Goal: Find specific page/section: Find specific page/section

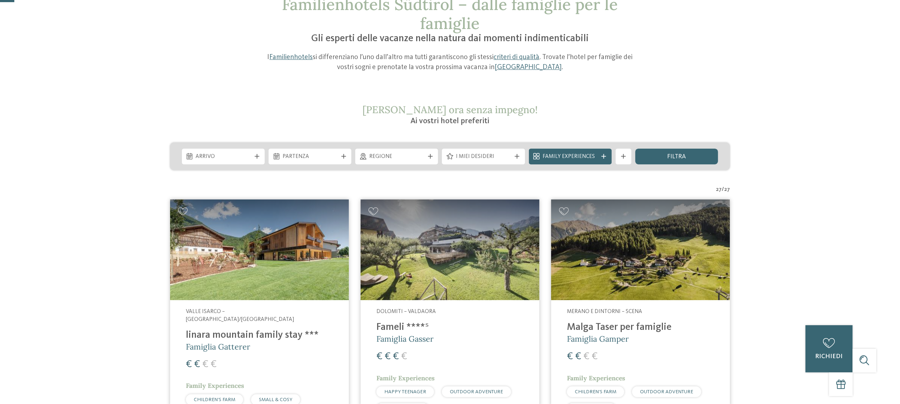
scroll to position [37, 0]
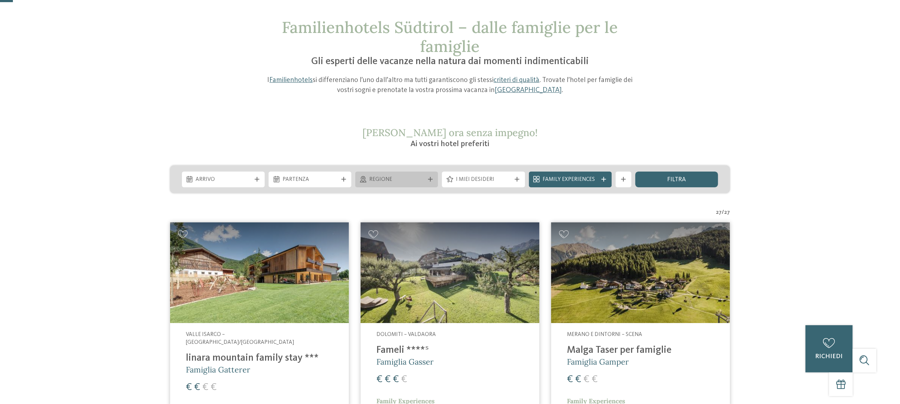
click at [414, 182] on span "Regione" at bounding box center [396, 180] width 55 height 8
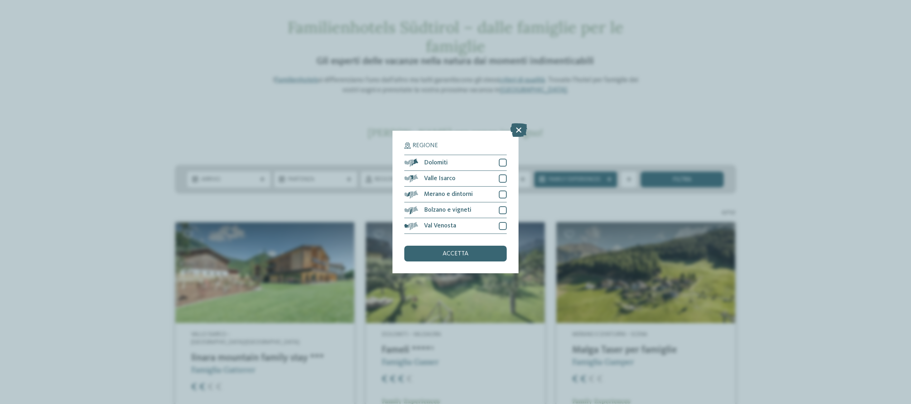
click at [840, 151] on div "Regione Dolomiti" at bounding box center [455, 202] width 911 height 404
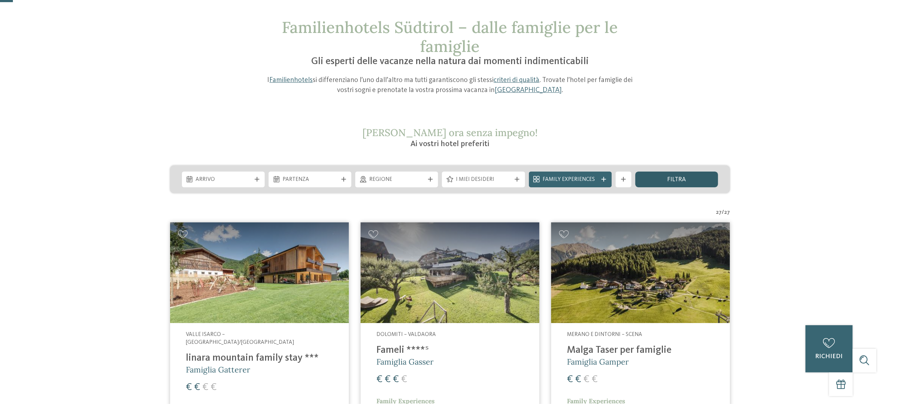
click at [699, 179] on div "filtra" at bounding box center [676, 180] width 83 height 16
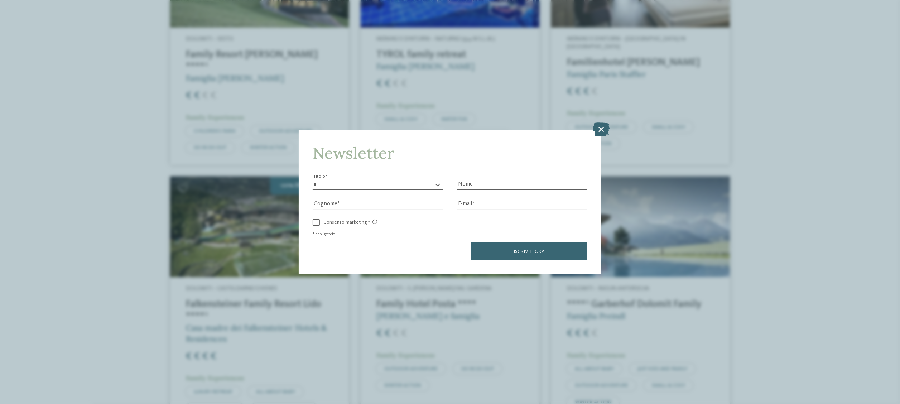
scroll to position [1246, 0]
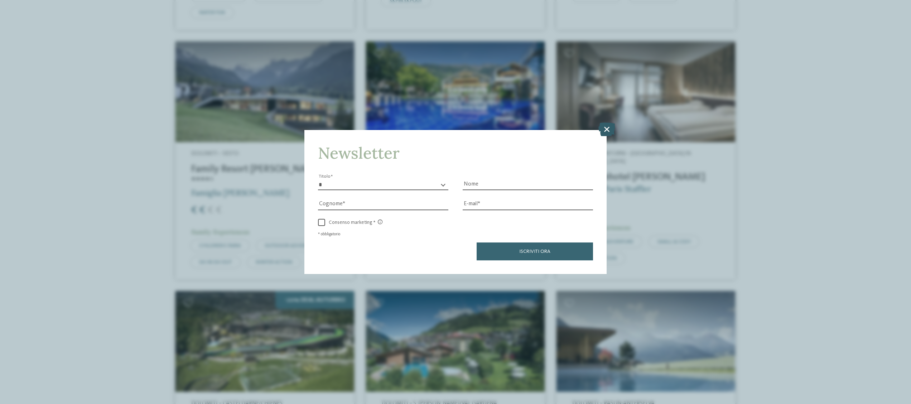
click at [605, 124] on icon at bounding box center [606, 129] width 17 height 14
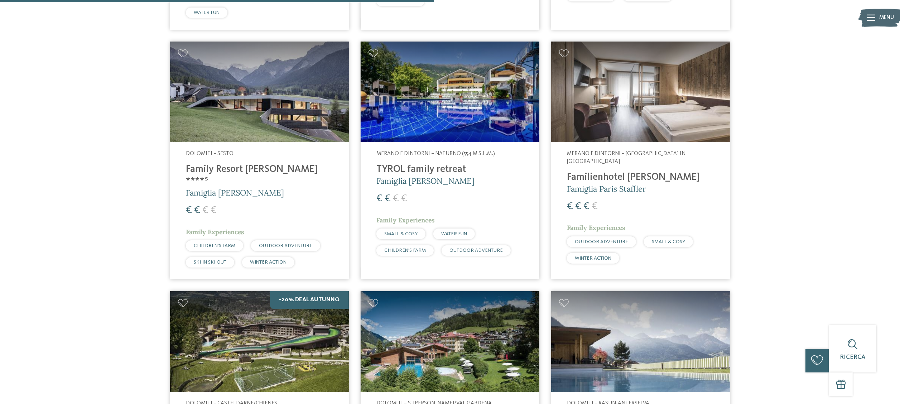
click at [802, 118] on div "Familienhotels Südtirol – dalle famiglie per le famiglie Gli esperti delle vaca…" at bounding box center [450, 87] width 900 height 2555
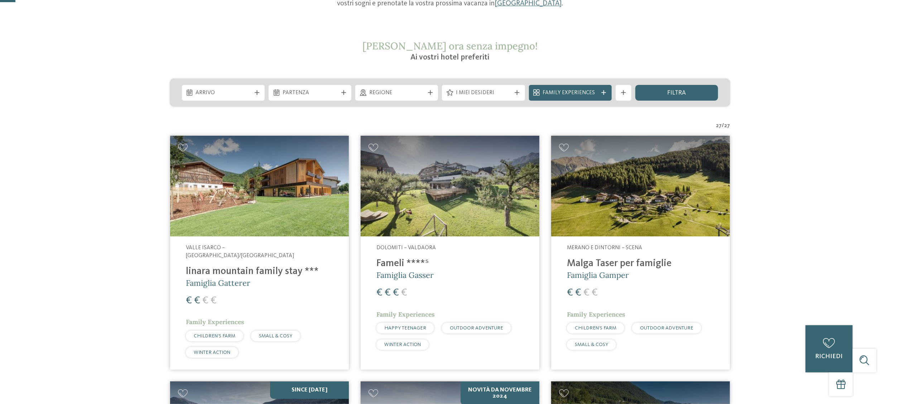
scroll to position [0, 0]
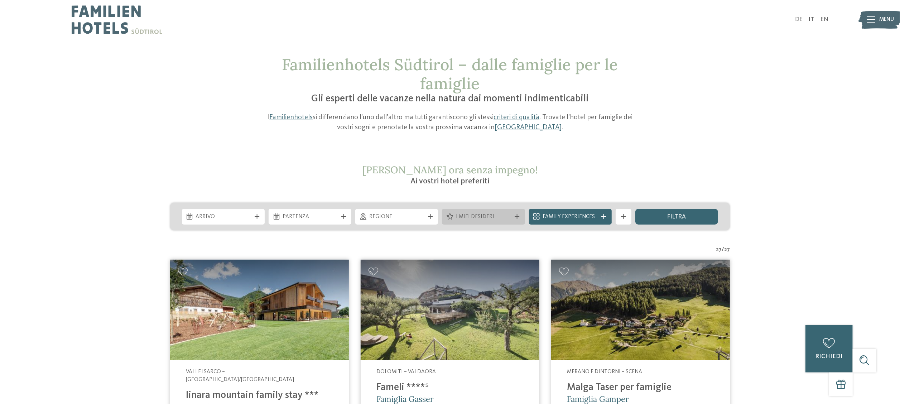
click at [519, 220] on div "I miei desideri" at bounding box center [483, 217] width 83 height 16
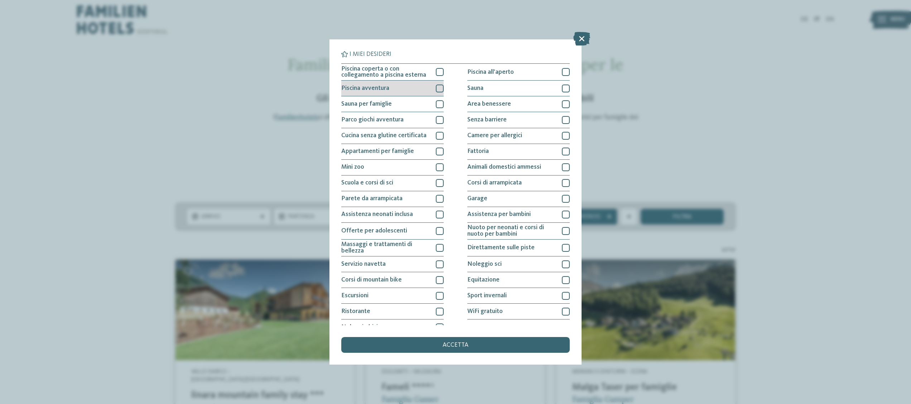
click at [440, 90] on div at bounding box center [440, 89] width 8 height 8
click at [451, 347] on span "accetta" at bounding box center [456, 345] width 26 height 6
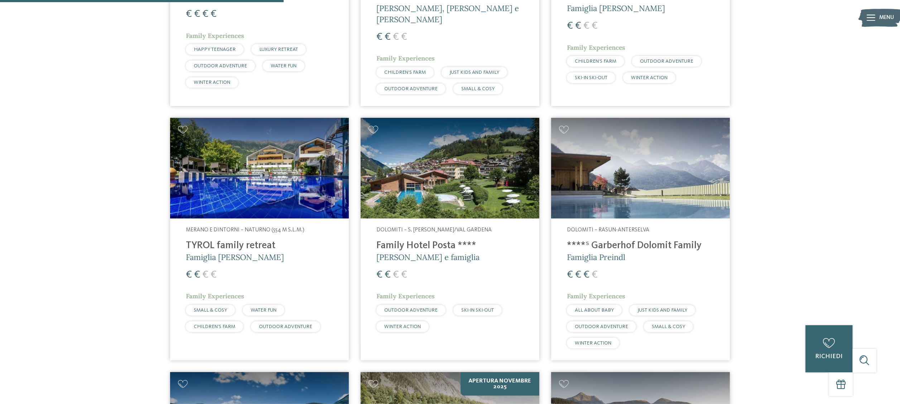
scroll to position [434, 0]
